Goal: Task Accomplishment & Management: Use online tool/utility

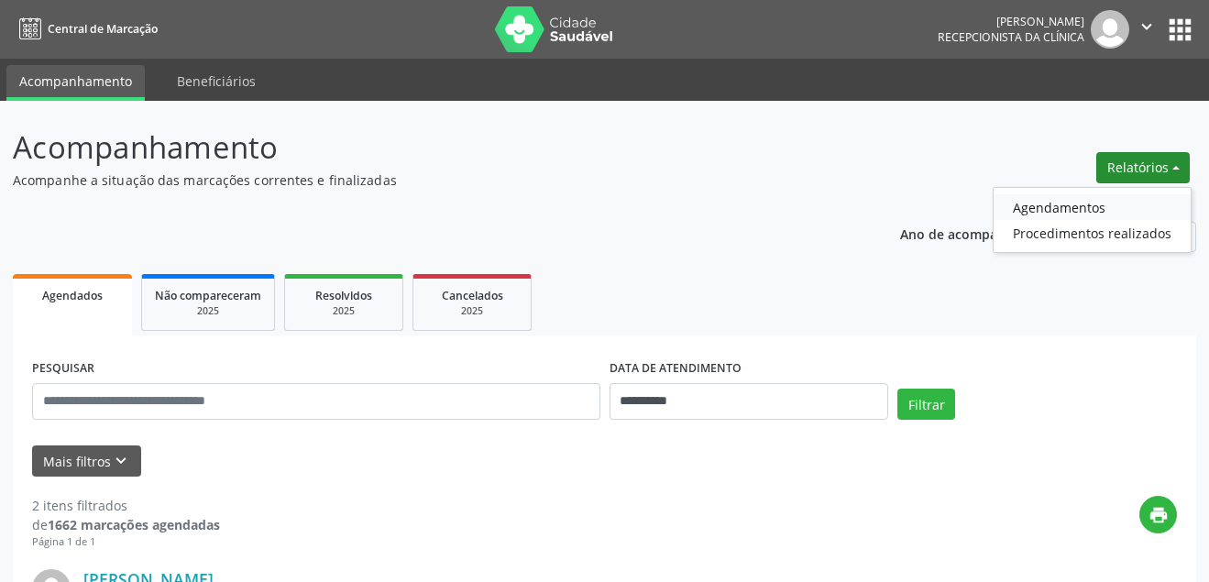
click at [1046, 213] on link "Agendamentos" at bounding box center [1092, 207] width 197 height 26
select select "*"
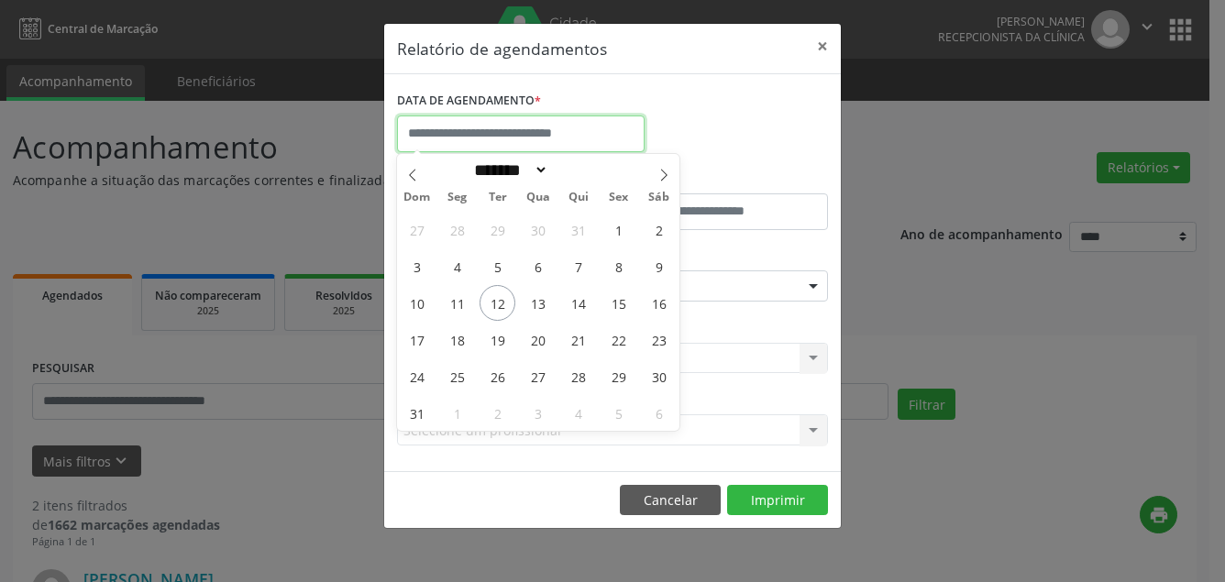
click at [490, 134] on input "text" at bounding box center [521, 134] width 248 height 37
click at [500, 303] on span "12" at bounding box center [498, 303] width 36 height 36
type input "**********"
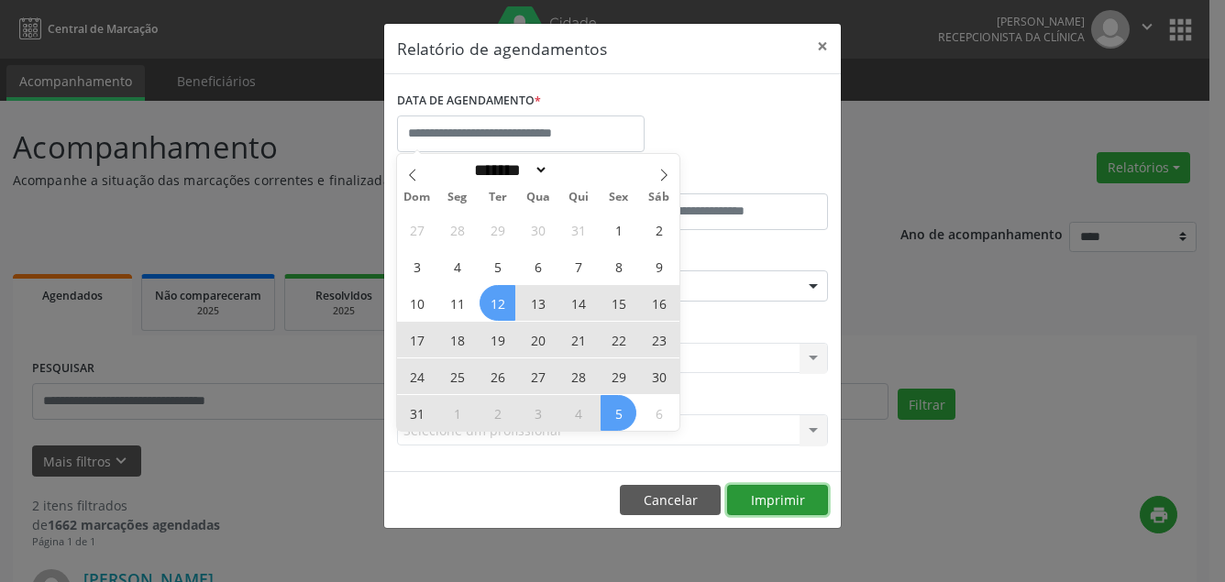
click at [793, 492] on button "Imprimir" at bounding box center [777, 500] width 101 height 31
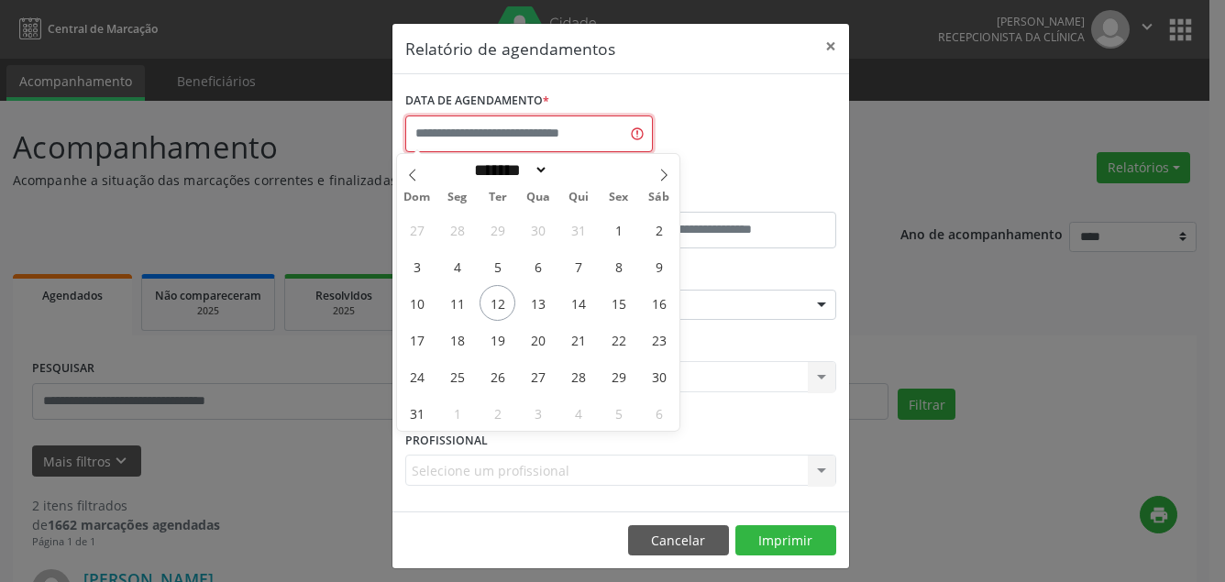
click at [535, 127] on input "text" at bounding box center [529, 134] width 248 height 37
click at [499, 305] on span "12" at bounding box center [498, 303] width 36 height 36
type input "**********"
click at [499, 305] on span "12" at bounding box center [498, 303] width 36 height 36
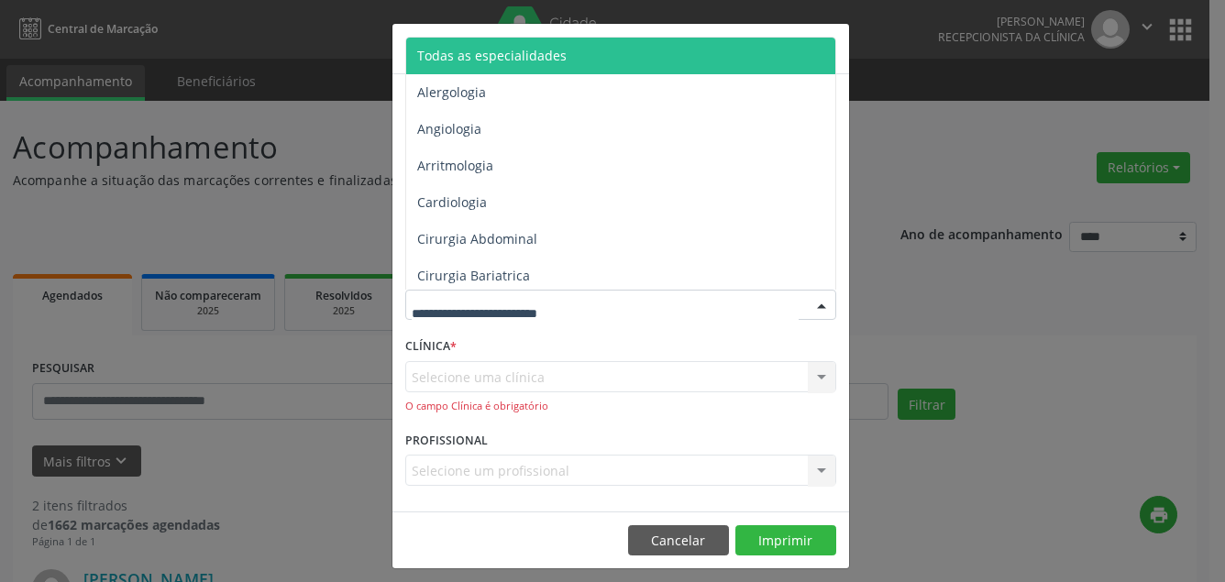
click at [506, 52] on span "Todas as especialidades" at bounding box center [491, 55] width 149 height 17
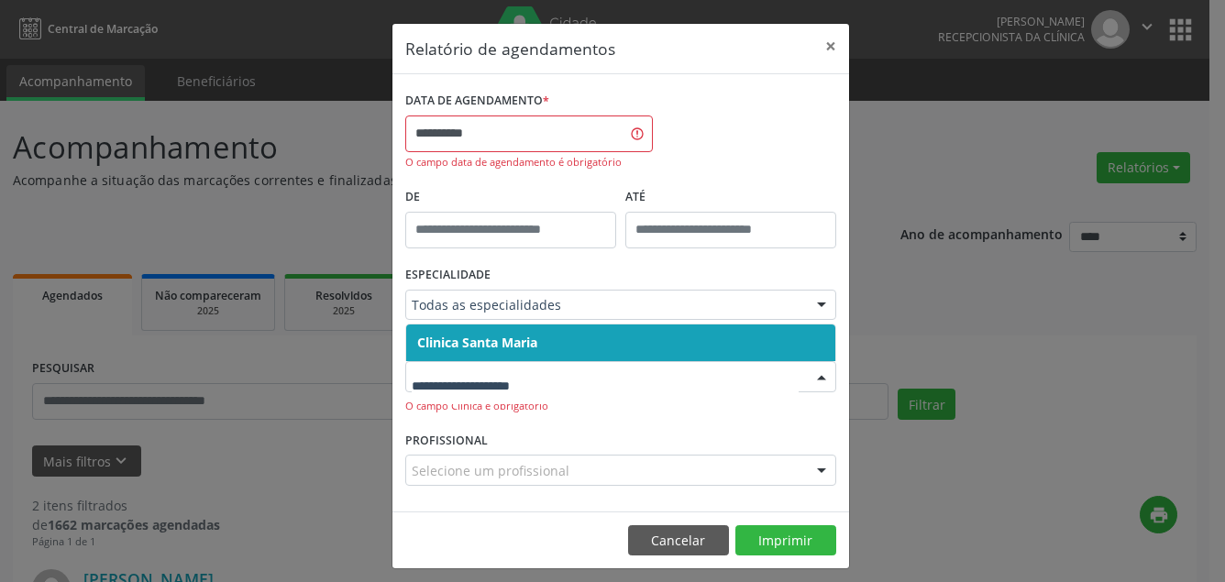
drag, startPoint x: 506, startPoint y: 378, endPoint x: 504, endPoint y: 332, distance: 45.9
click at [490, 337] on span "Clinica Santa Maria" at bounding box center [477, 342] width 120 height 17
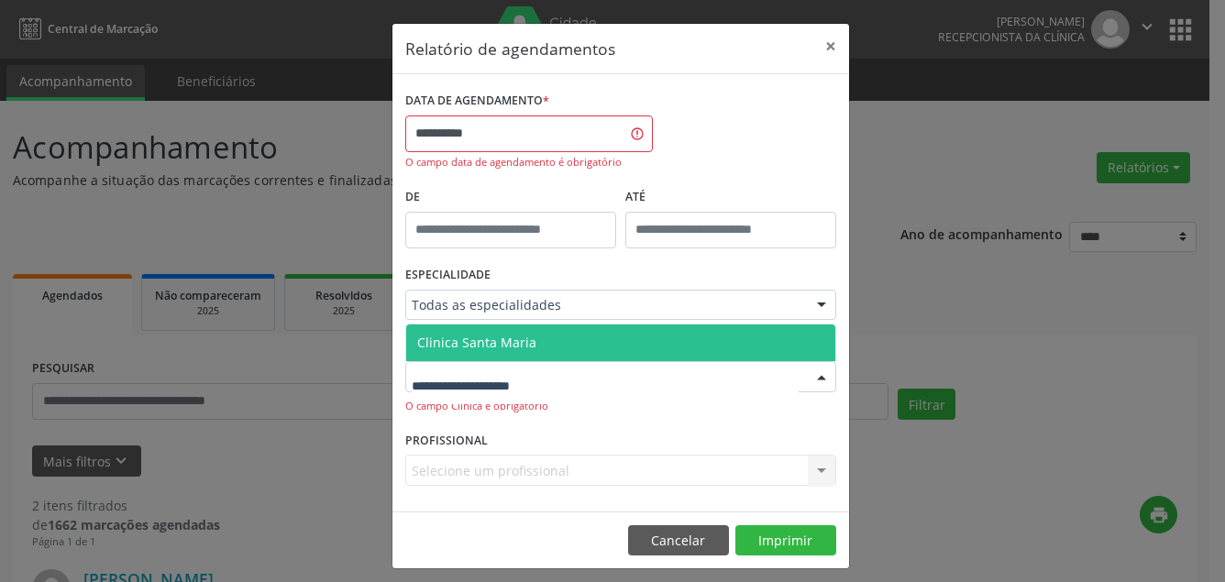
click at [492, 338] on span "Clinica Santa Maria" at bounding box center [476, 342] width 119 height 17
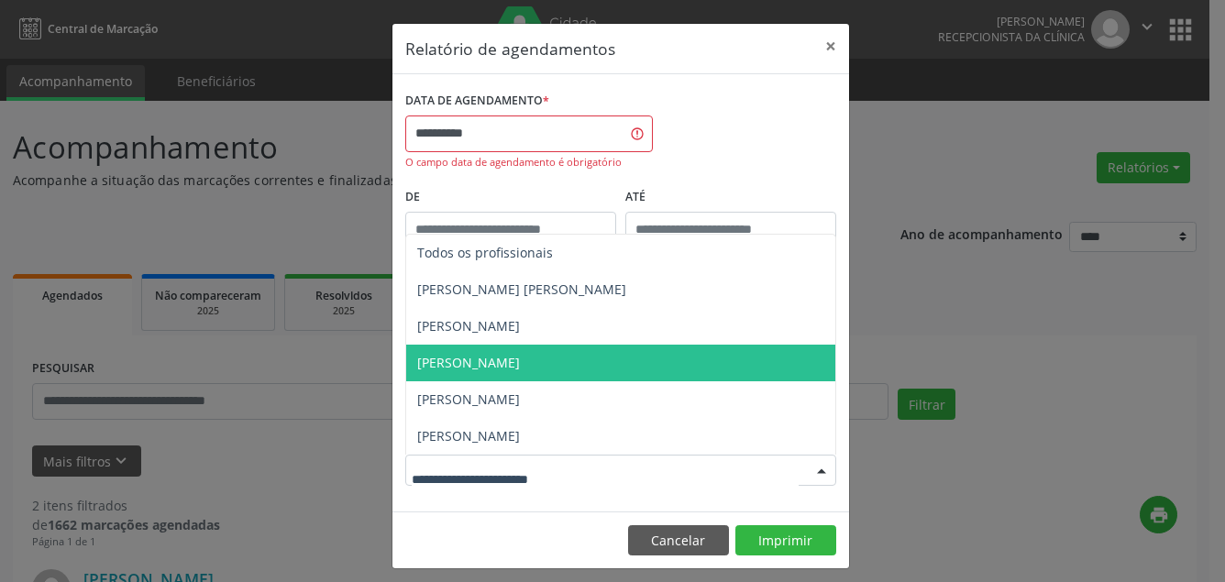
click at [477, 366] on span "[PERSON_NAME]" at bounding box center [468, 362] width 103 height 17
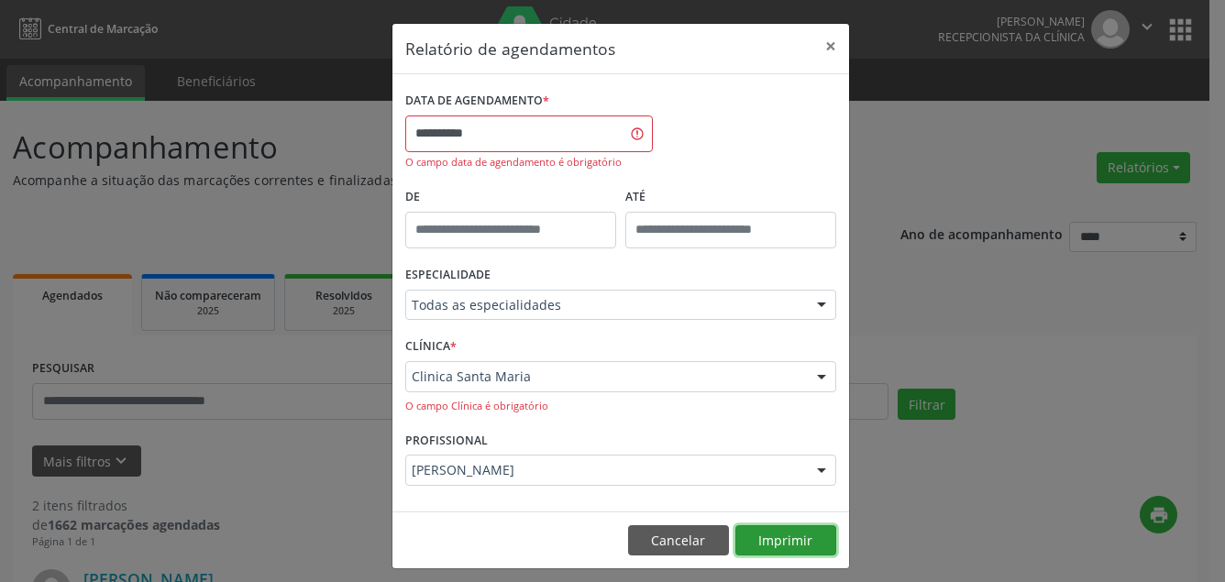
click at [780, 536] on button "Imprimir" at bounding box center [785, 540] width 101 height 31
